Goal: Navigation & Orientation: Find specific page/section

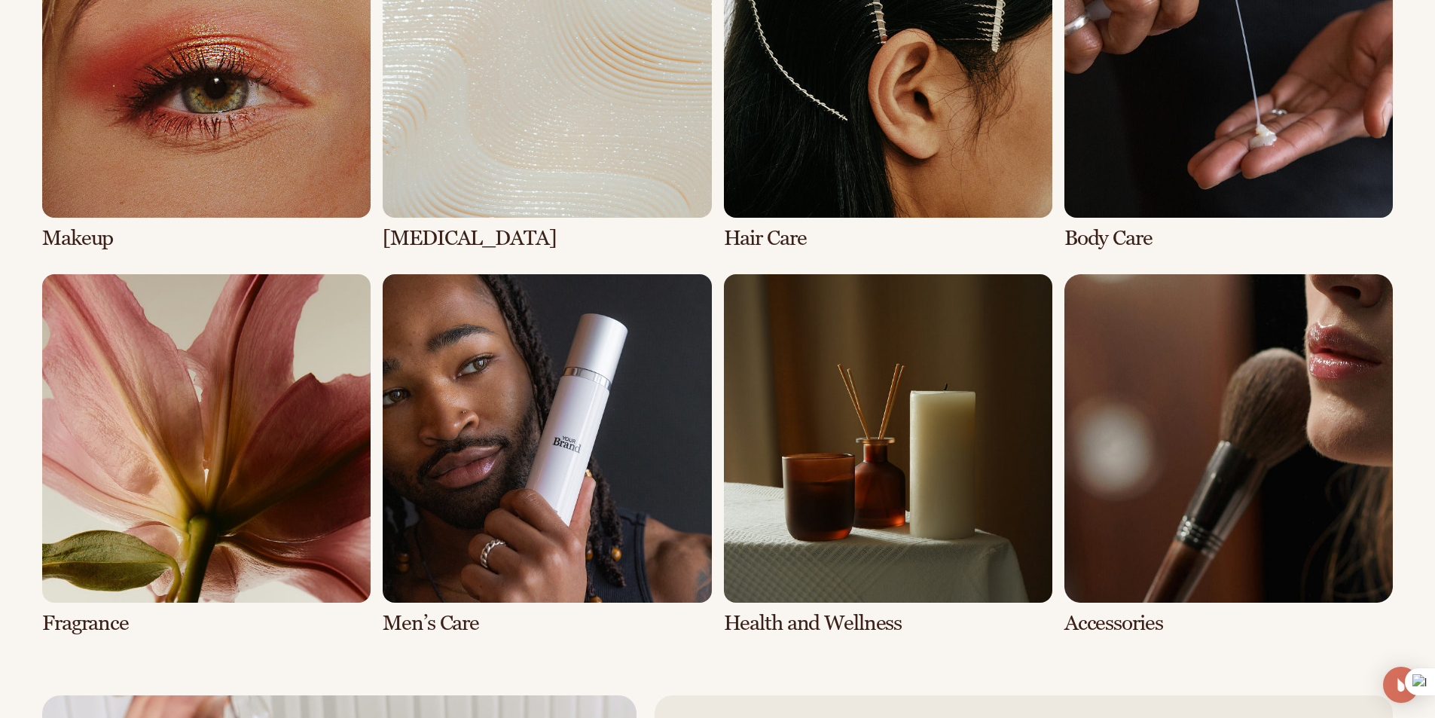
scroll to position [3158, 0]
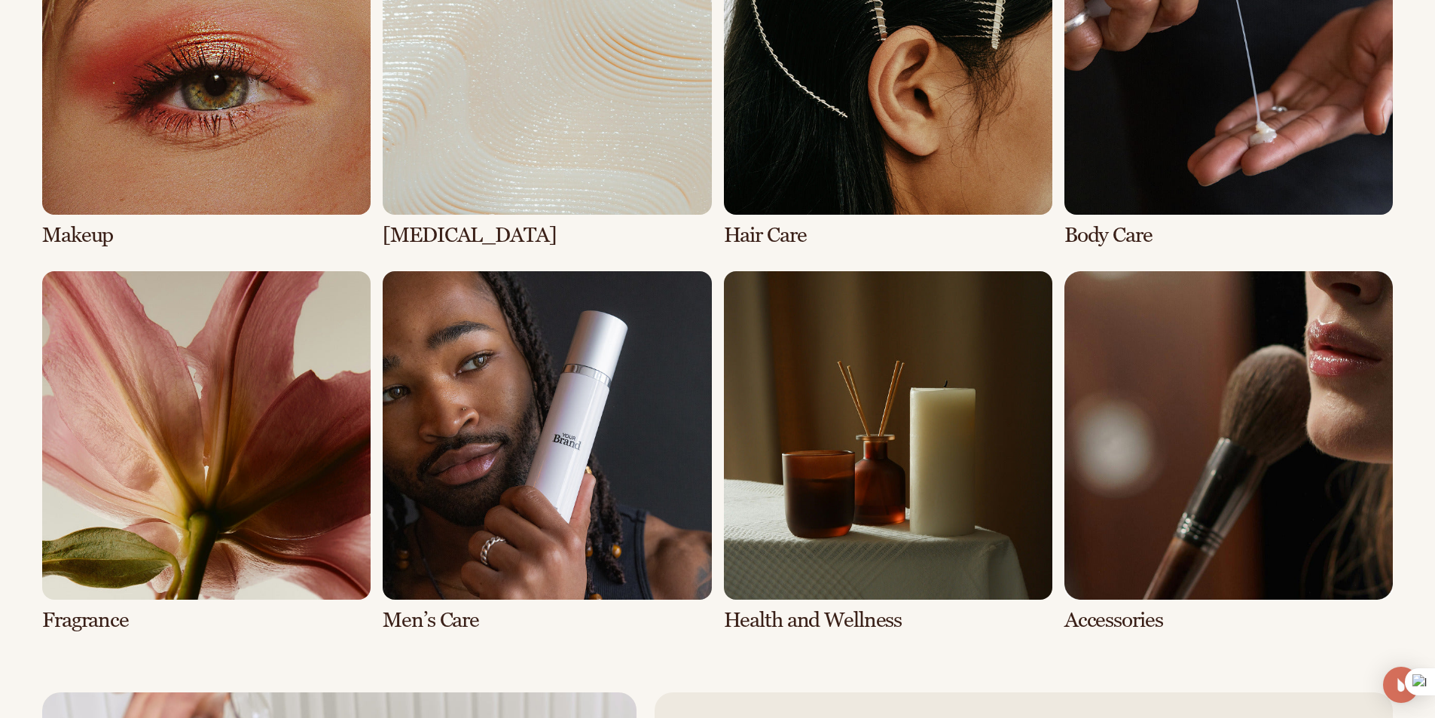
click at [545, 130] on link "2 / 8" at bounding box center [547, 66] width 328 height 361
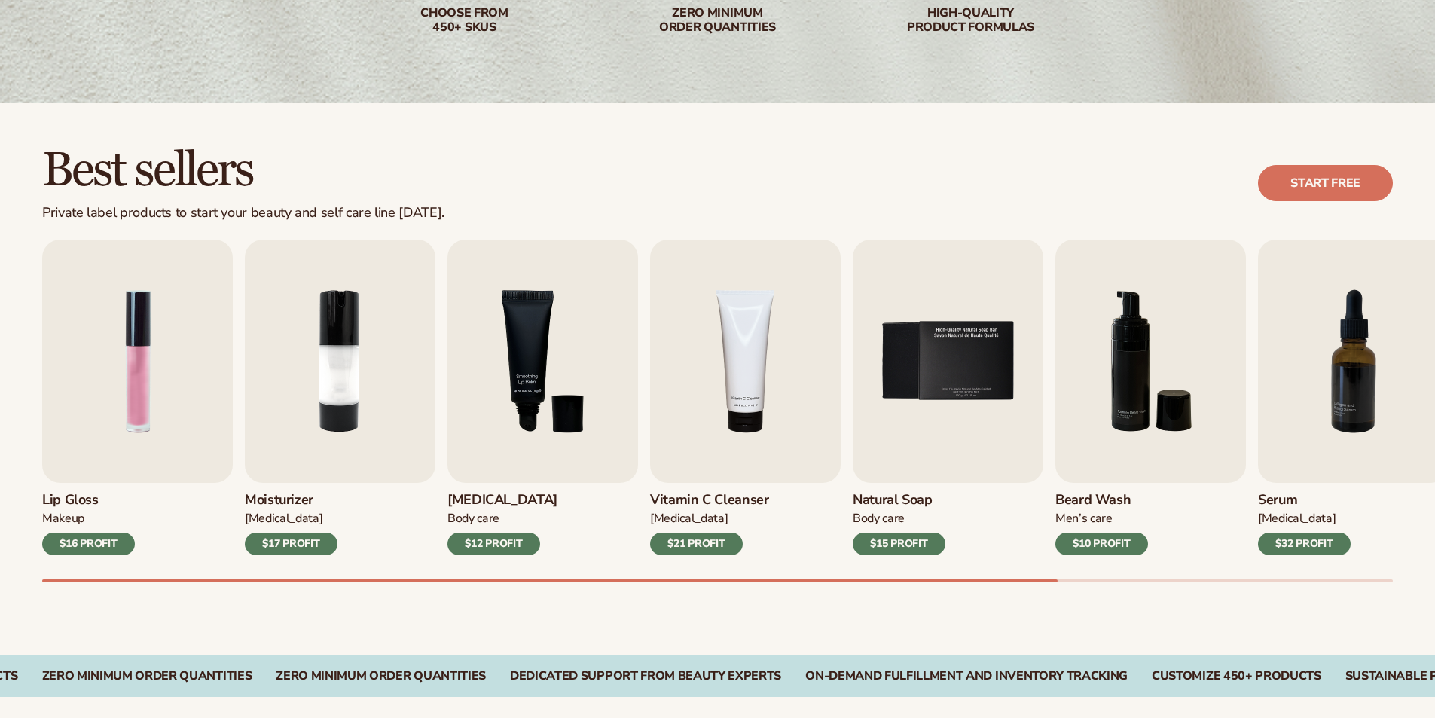
scroll to position [301, 0]
